Goal: Find specific page/section: Find specific page/section

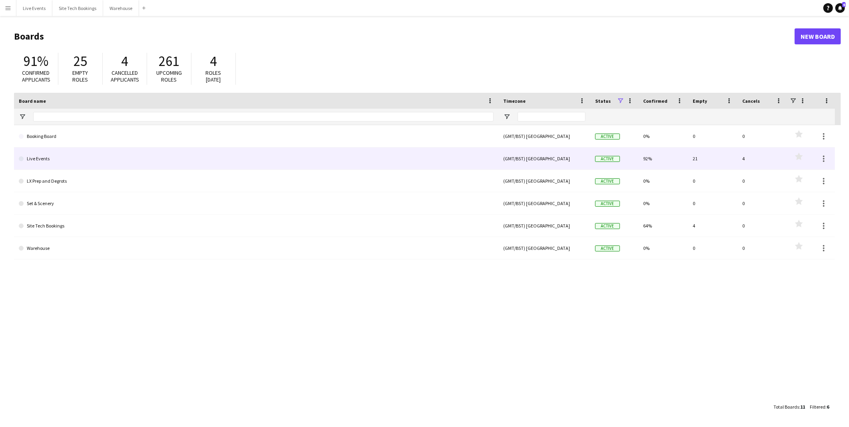
click at [47, 164] on link "Live Events" at bounding box center [256, 158] width 475 height 22
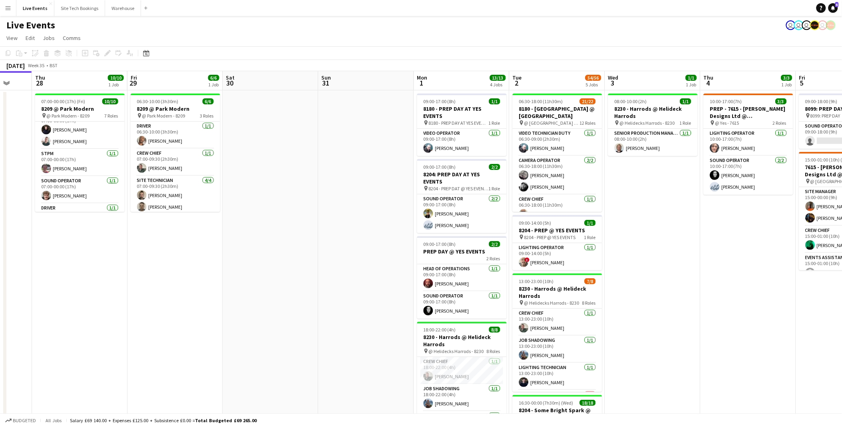
drag, startPoint x: 468, startPoint y: 241, endPoint x: 362, endPoint y: 241, distance: 105.5
click at [362, 241] on app-calendar-viewport "Sun 24 7/7 1 Job Mon 25 Tue 26 Wed 27 Thu 28 10/10 1 Job Fri 29 6/6 1 Job Sat 3…" at bounding box center [421, 365] width 842 height 588
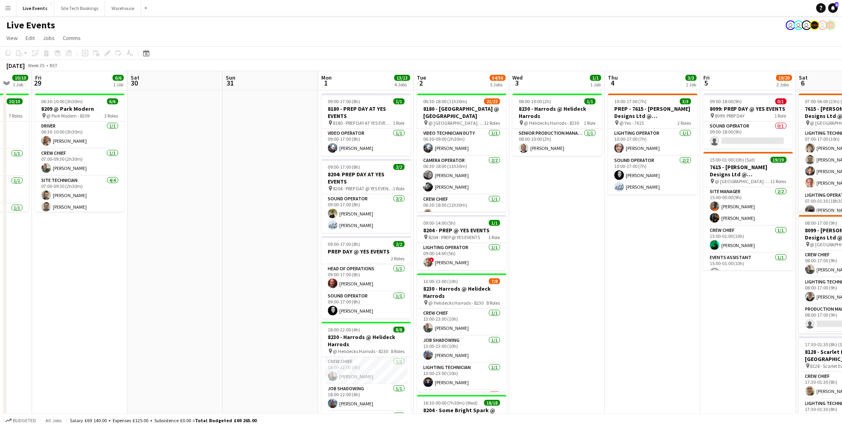
scroll to position [0, 276]
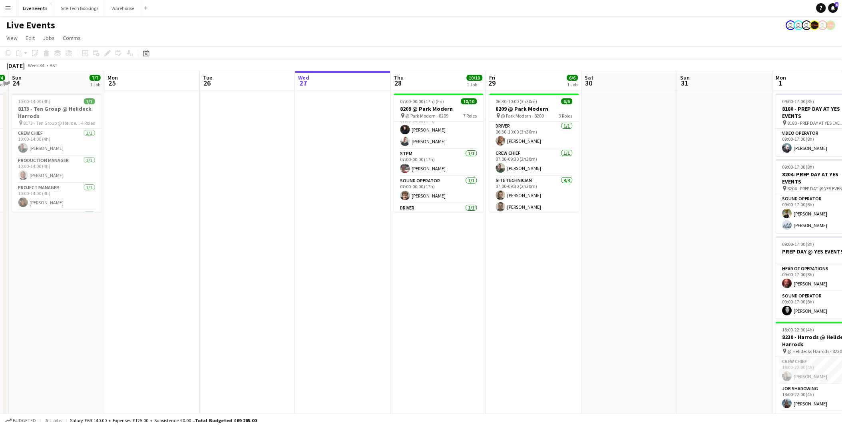
drag, startPoint x: 249, startPoint y: 245, endPoint x: 629, endPoint y: 273, distance: 381.2
click at [629, 273] on app-calendar-viewport "Thu 21 Fri 22 Sat 23 4/4 1 Job Sun 24 7/7 1 Job Mon 25 Tue 26 Wed 27 Thu 28 10/…" at bounding box center [421, 365] width 842 height 588
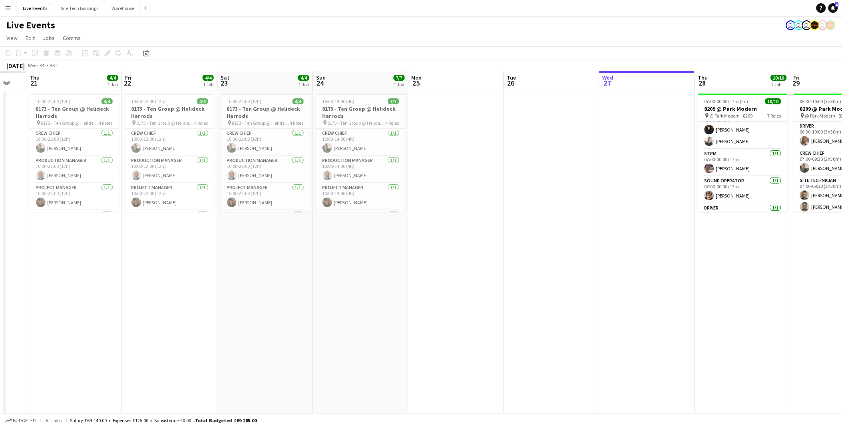
scroll to position [0, 197]
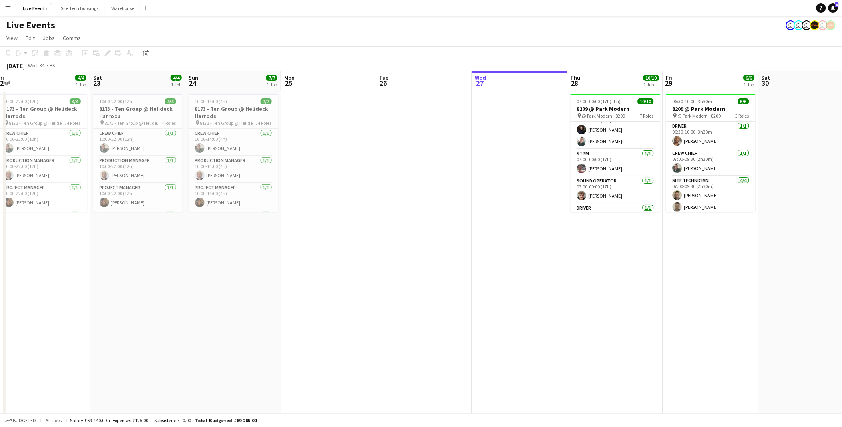
drag, startPoint x: 272, startPoint y: 269, endPoint x: 240, endPoint y: 258, distance: 33.4
click at [233, 259] on app-calendar-viewport "Wed 20 4/4 1 Job Thu 21 4/4 1 Job Fri 22 4/4 1 Job Sat 23 4/4 1 Job Sun 24 7/7 …" at bounding box center [421, 365] width 842 height 588
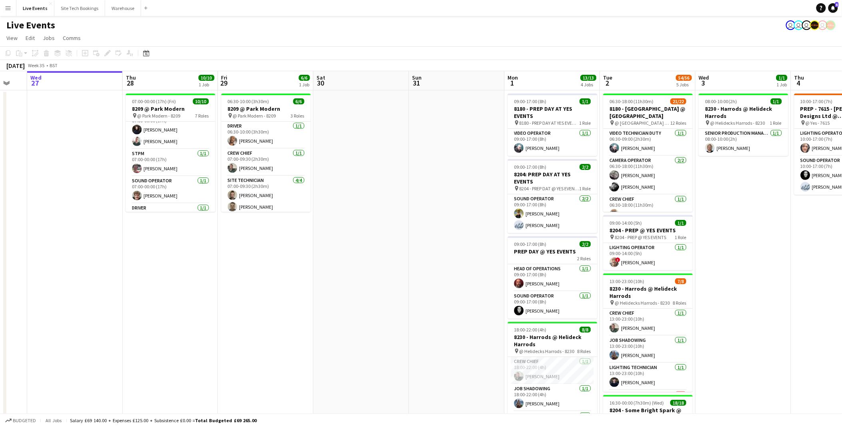
scroll to position [0, 296]
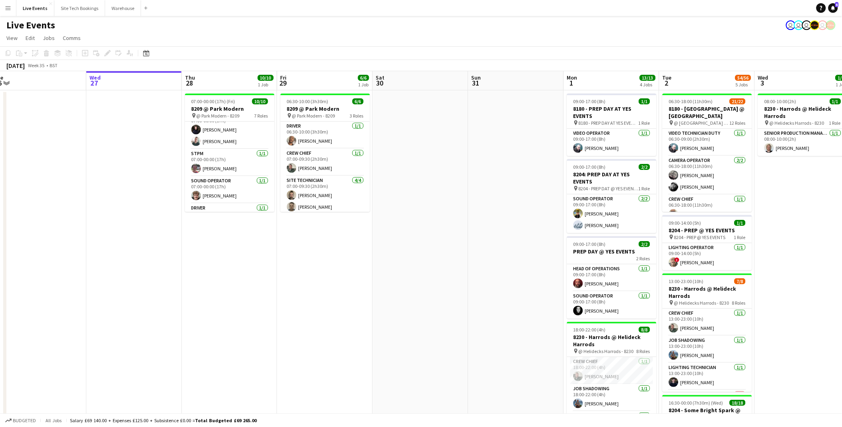
drag, startPoint x: 549, startPoint y: 271, endPoint x: 410, endPoint y: 270, distance: 139.1
click at [410, 270] on app-calendar-viewport "Sat 23 4/4 1 Job Sun 24 7/7 1 Job Mon 25 Tue 26 Wed 27 Thu 28 10/10 1 Job Fri 2…" at bounding box center [421, 365] width 842 height 588
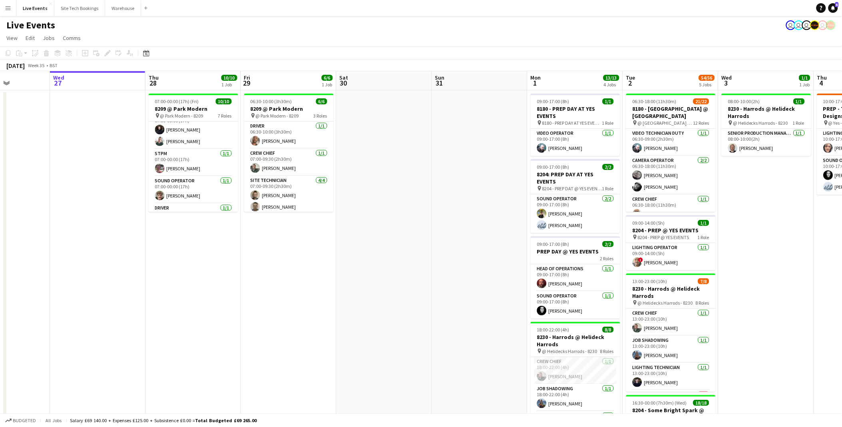
drag, startPoint x: 395, startPoint y: 270, endPoint x: 303, endPoint y: 265, distance: 91.7
click at [303, 265] on app-calendar-viewport "Sat 23 4/4 1 Job Sun 24 7/7 1 Job Mon 25 Tue 26 Wed 27 Thu 28 10/10 1 Job Fri 2…" at bounding box center [421, 365] width 842 height 588
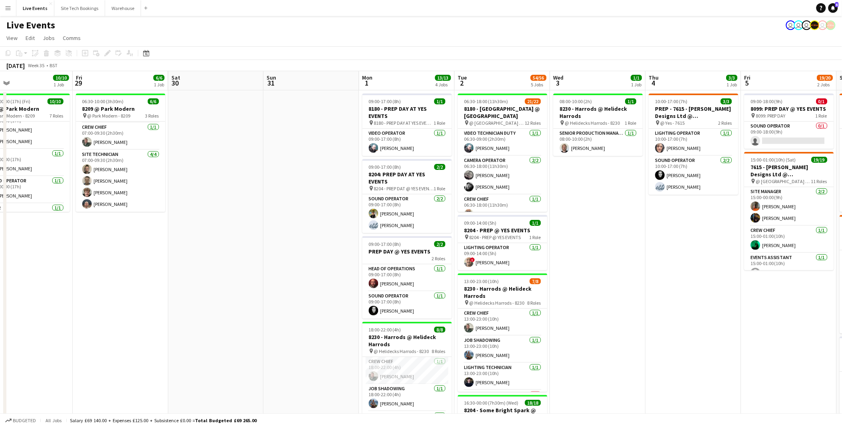
scroll to position [0, 269]
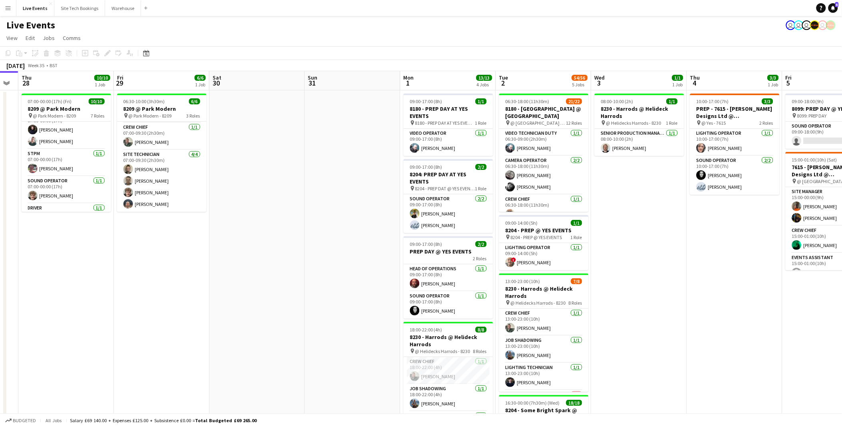
drag, startPoint x: 409, startPoint y: 265, endPoint x: 359, endPoint y: 261, distance: 50.5
click at [359, 261] on app-calendar-viewport "Mon 25 Tue 26 Wed 27 Thu 28 10/10 1 Job Fri 29 6/6 1 Job Sat 30 Sun 31 Mon 1 13…" at bounding box center [421, 365] width 842 height 588
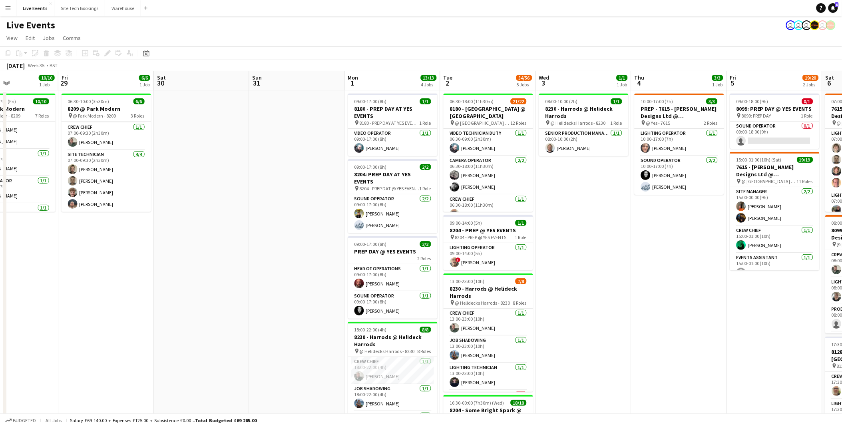
drag, startPoint x: 369, startPoint y: 260, endPoint x: 273, endPoint y: 254, distance: 96.1
click at [253, 256] on app-calendar-viewport "Mon 25 Tue 26 Wed 27 Thu 28 10/10 1 Job Fri 29 6/6 1 Job Sat 30 Sun 31 Mon 1 13…" at bounding box center [421, 365] width 842 height 588
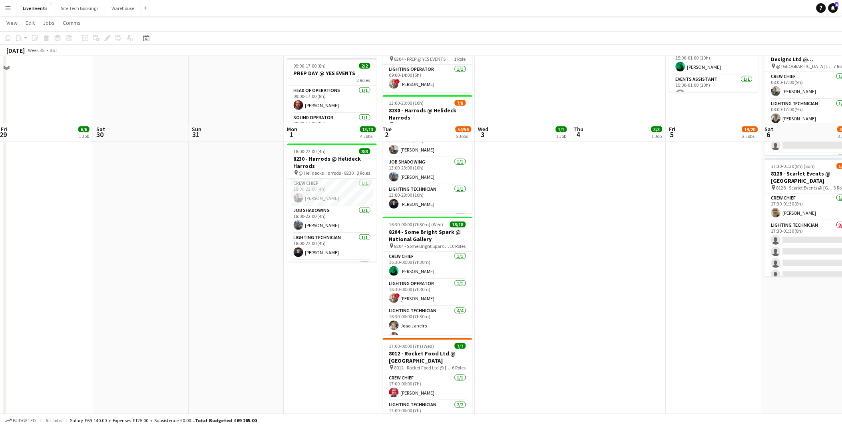
scroll to position [244, 0]
